Goal: Transaction & Acquisition: Purchase product/service

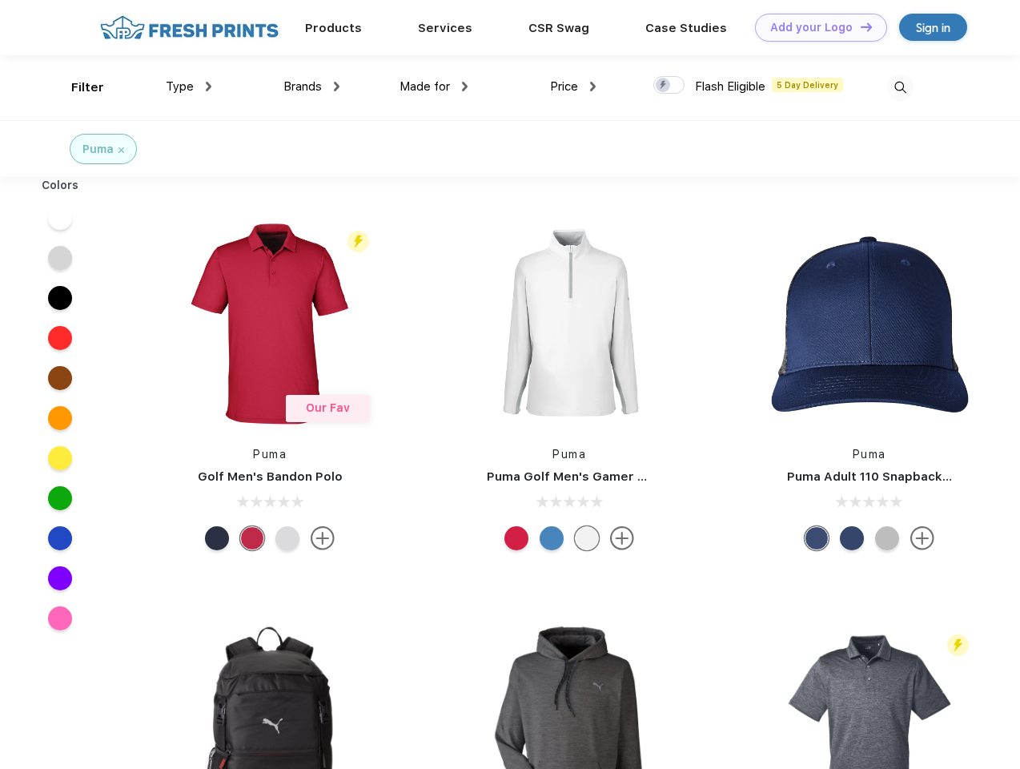
click at [815, 27] on link "Add your Logo Design Tool" at bounding box center [821, 28] width 132 height 28
click at [0, 0] on div "Design Tool" at bounding box center [0, 0] width 0 height 0
click at [859, 26] on link "Add your Logo Design Tool" at bounding box center [821, 28] width 132 height 28
click at [77, 87] on div "Filter" at bounding box center [87, 87] width 33 height 18
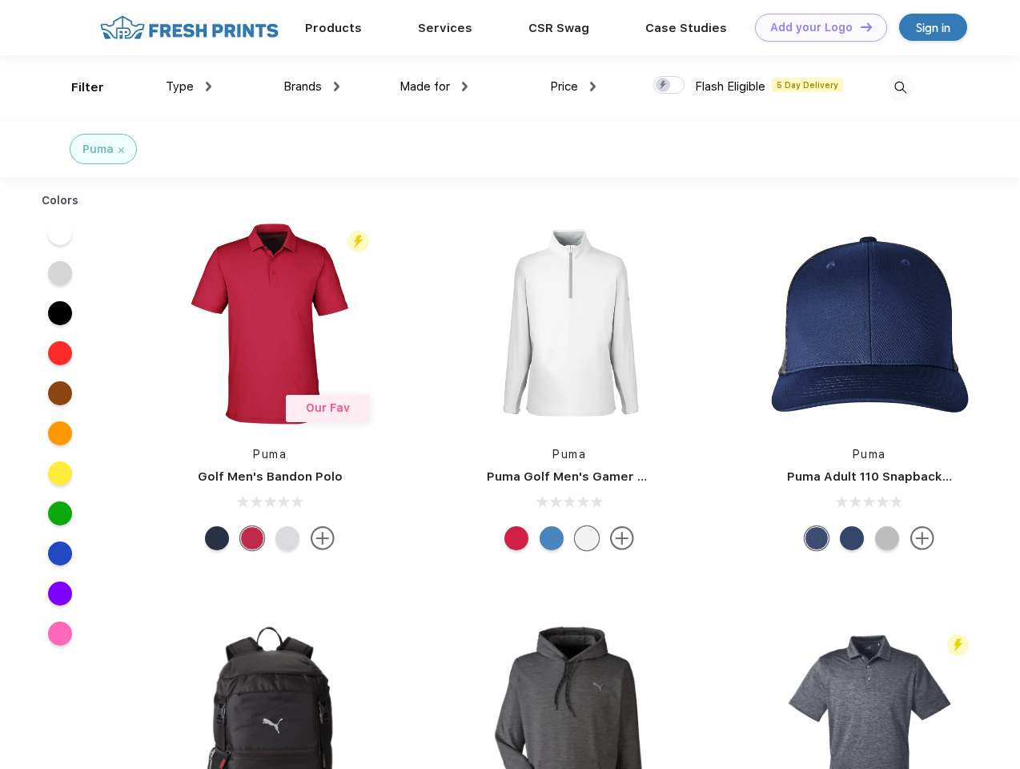
click at [189, 87] on span "Type" at bounding box center [180, 86] width 28 height 14
click at [312, 87] on span "Brands" at bounding box center [303, 86] width 38 height 14
click at [434, 87] on span "Made for" at bounding box center [425, 86] width 50 height 14
click at [574, 87] on span "Price" at bounding box center [564, 86] width 28 height 14
click at [670, 86] on div at bounding box center [669, 85] width 31 height 18
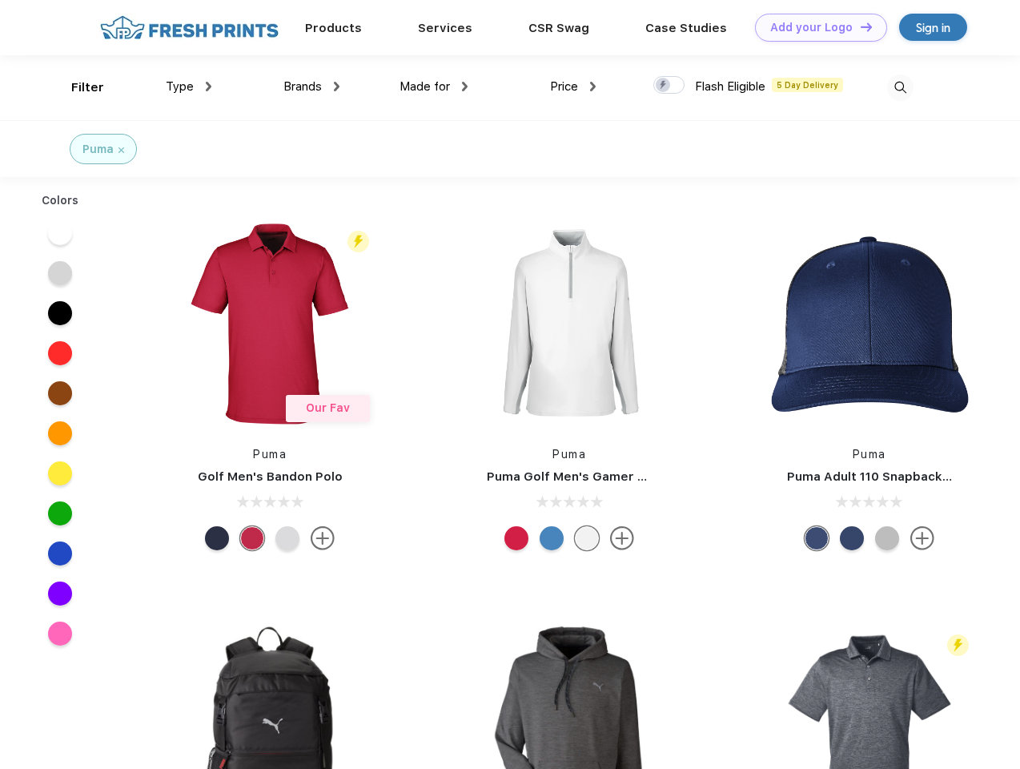
click at [664, 86] on input "checkbox" at bounding box center [659, 80] width 10 height 10
click at [900, 87] on img at bounding box center [900, 87] width 26 height 26
